Goal: Information Seeking & Learning: Find specific fact

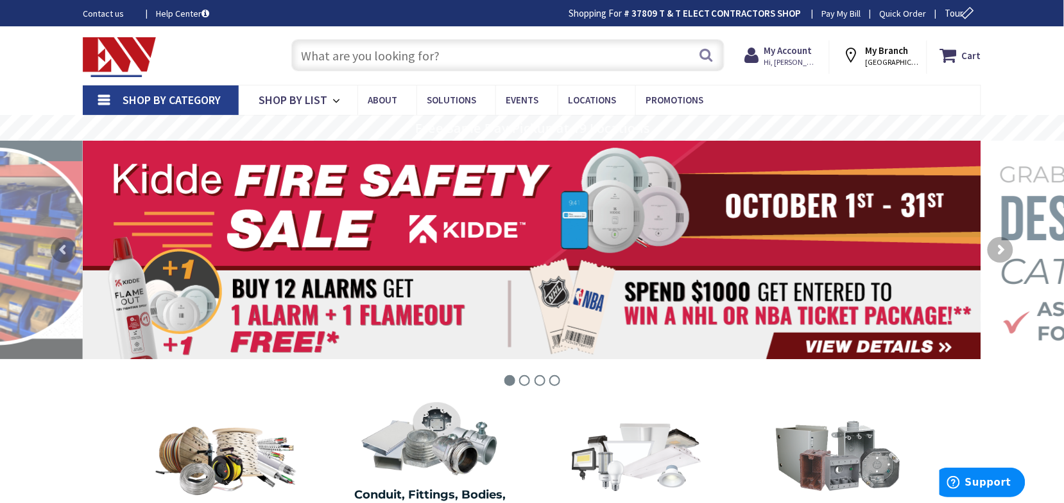
click at [425, 53] on input "text" at bounding box center [507, 55] width 433 height 32
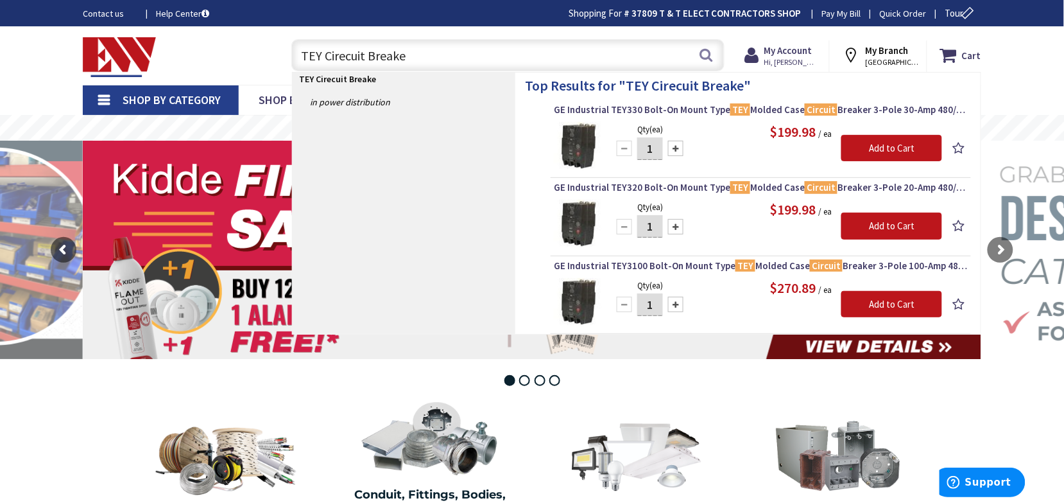
type input "TEY Cirecuit Breaker"
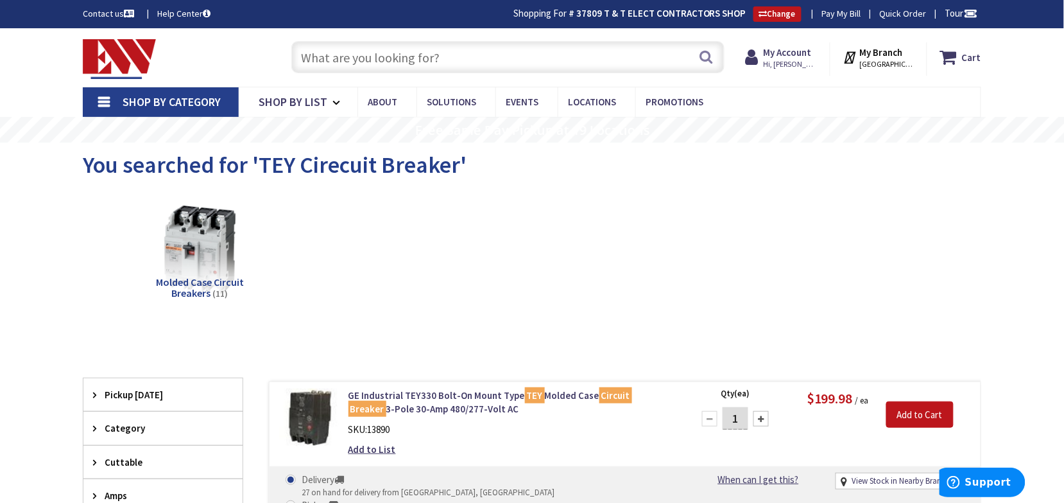
drag, startPoint x: 473, startPoint y: 64, endPoint x: 419, endPoint y: 48, distance: 56.3
click at [454, 52] on input "text" at bounding box center [507, 57] width 433 height 32
paste input "TEYH3070B"
type input "TEYH3070B"
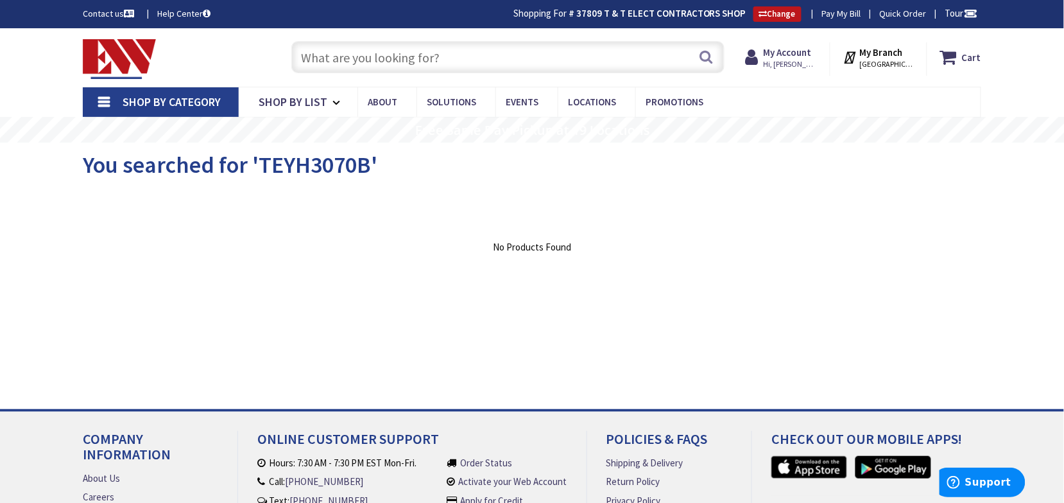
paste input "TEYH3070B"
click at [329, 55] on input "TEYH3070B" at bounding box center [507, 57] width 433 height 32
type input "TEY3070B"
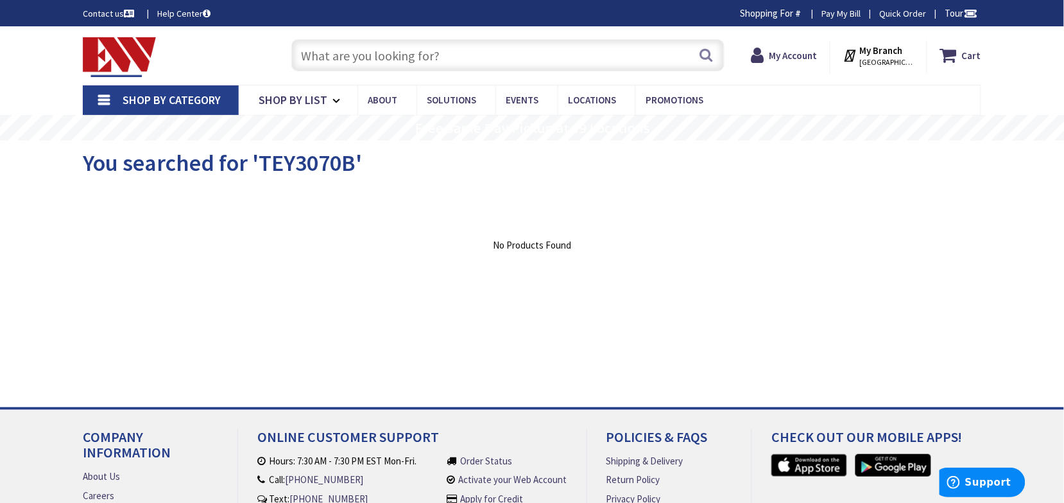
paste input "TEYH3070B"
click at [331, 56] on input "TEYH3070B" at bounding box center [507, 55] width 433 height 32
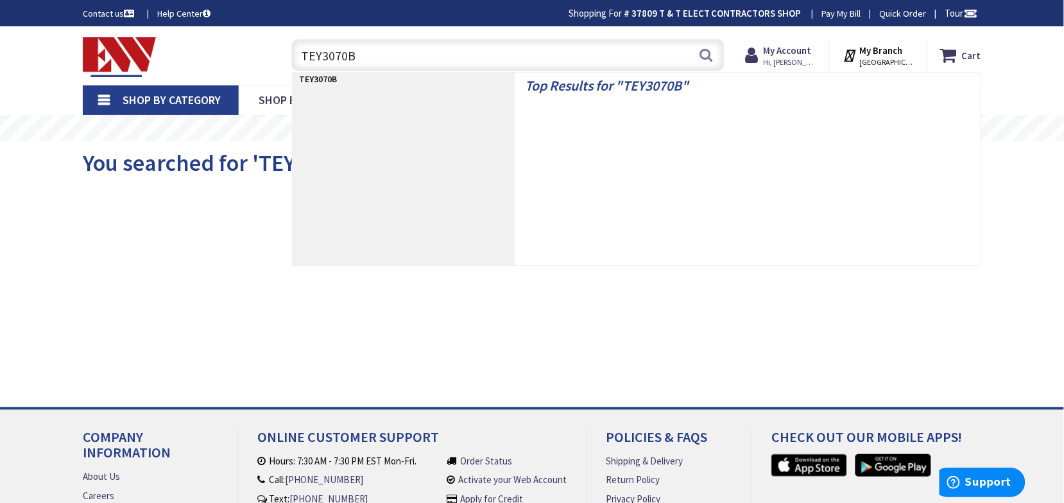
click at [368, 58] on input "TEY3070B" at bounding box center [507, 55] width 433 height 32
type input "TEY3070"
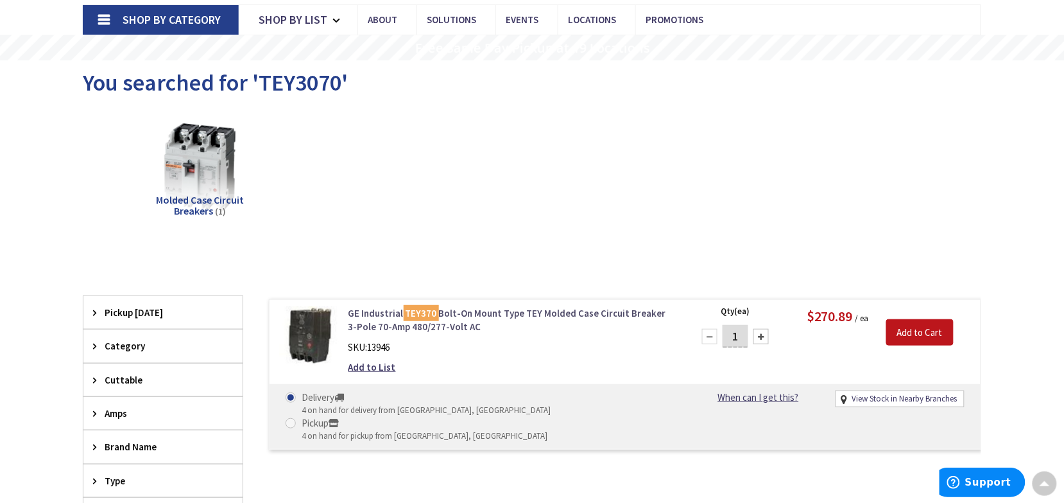
scroll to position [82, 0]
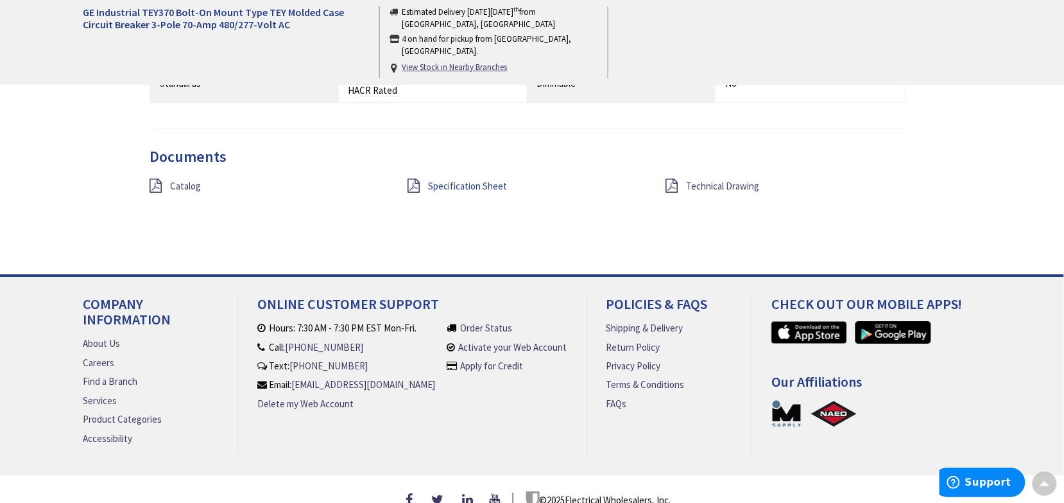
scroll to position [1044, 0]
click at [450, 186] on span "Specification Sheet" at bounding box center [467, 186] width 79 height 12
